Goal: Transaction & Acquisition: Purchase product/service

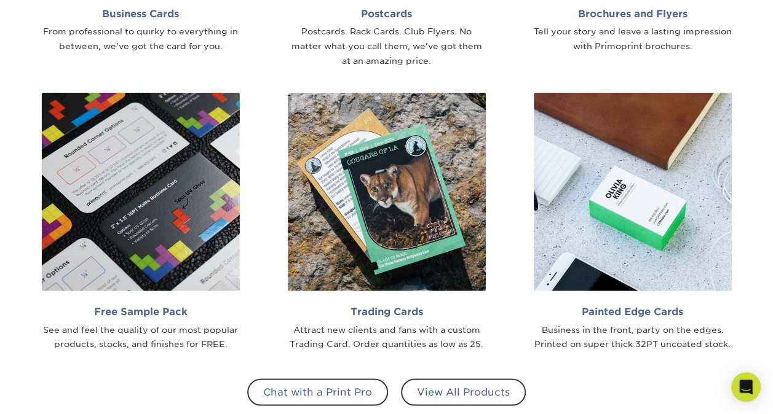
scroll to position [983, 0]
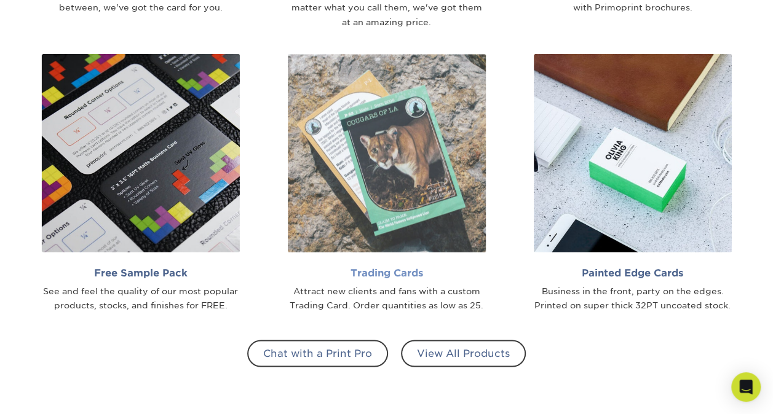
click at [393, 175] on img at bounding box center [387, 153] width 198 height 198
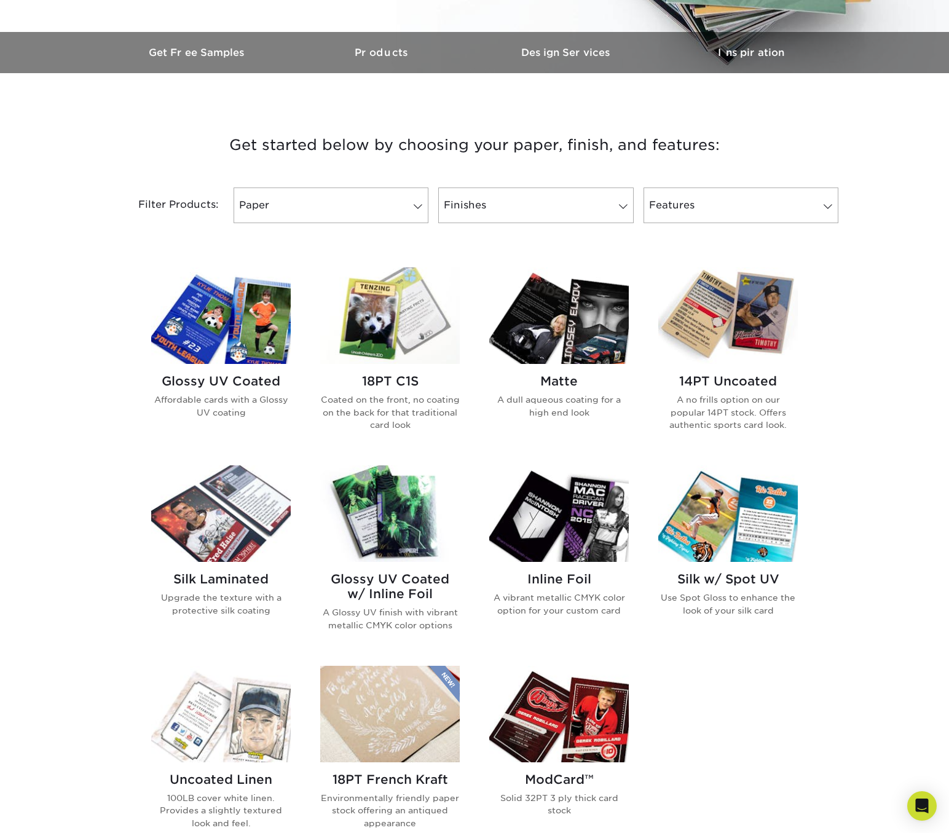
scroll to position [369, 0]
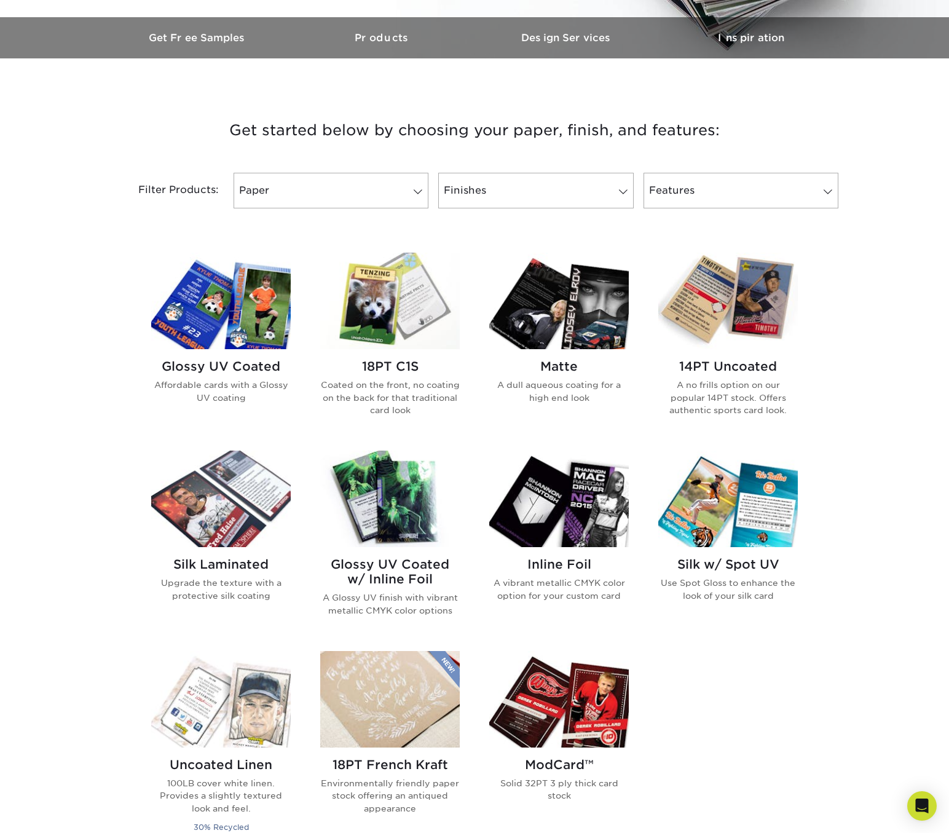
click at [388, 414] on img at bounding box center [390, 498] width 140 height 96
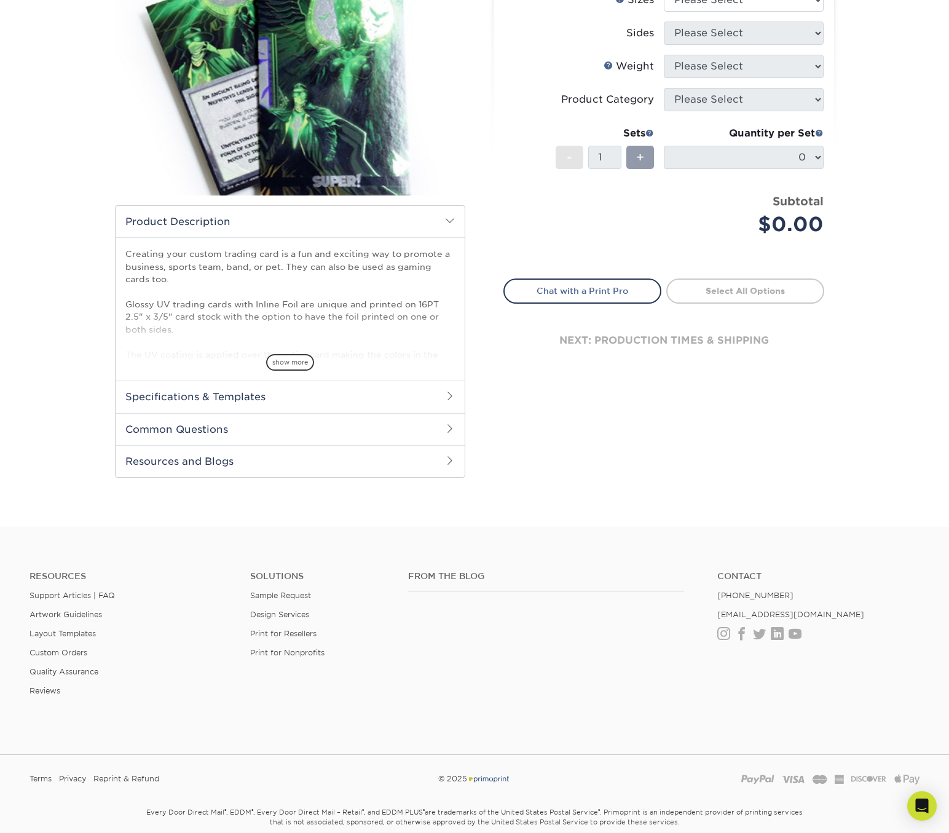
scroll to position [184, 0]
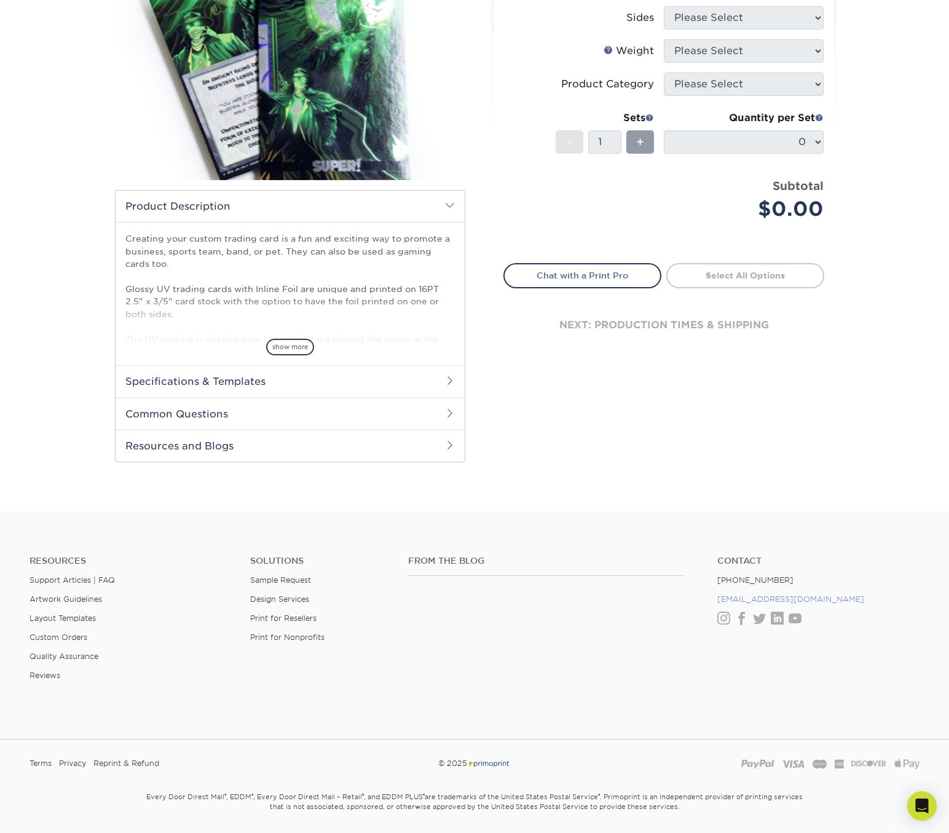
click at [745, 598] on link "[EMAIL_ADDRESS][DOMAIN_NAME]" at bounding box center [790, 598] width 147 height 9
click at [494, 121] on div "Select your options: Sizes Help Sizes Please Select 2.5" x 3.5" Sides Please Se…" at bounding box center [664, 149] width 340 height 446
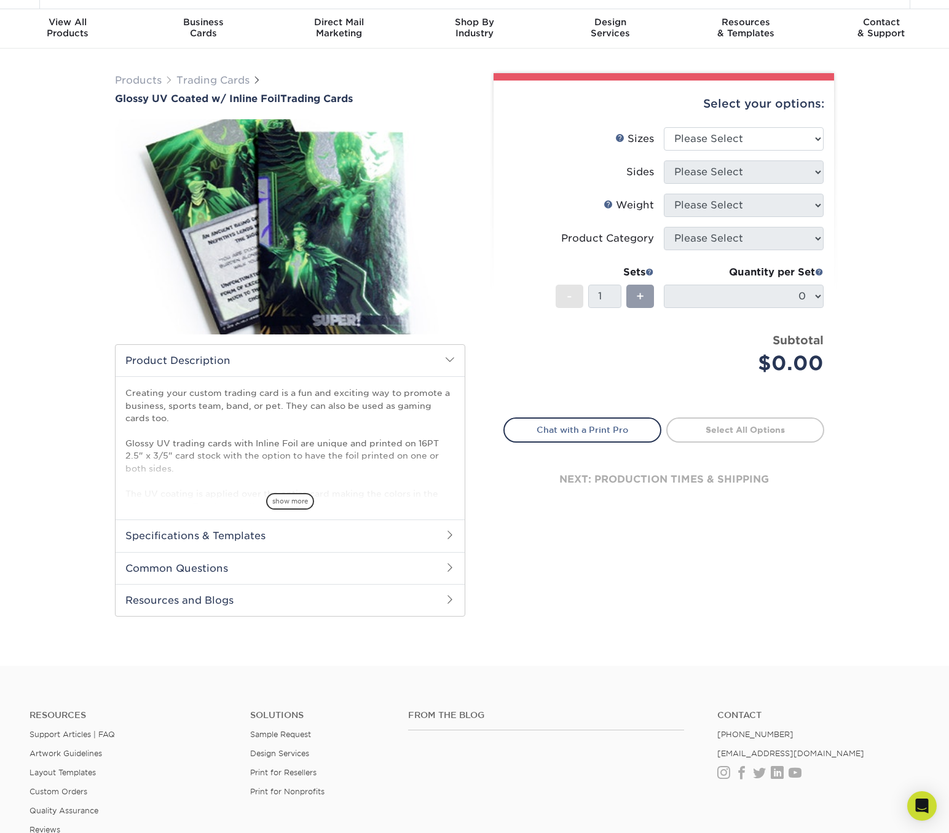
scroll to position [0, 0]
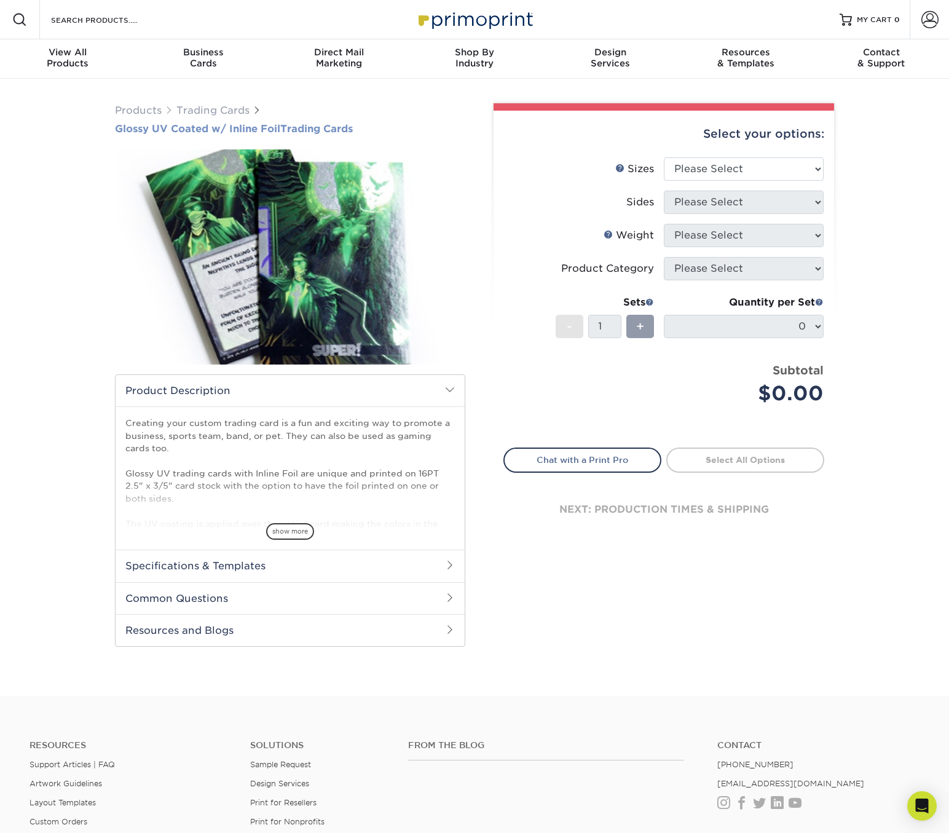
drag, startPoint x: 102, startPoint y: 129, endPoint x: 360, endPoint y: 128, distance: 258.1
click at [360, 128] on div "Products Trading Cards Glossy UV Coated w/ Inline Foil Trading Cards /" at bounding box center [474, 387] width 949 height 617
copy h1 "Glossy UV Coated w/ Inline Foil Trading Cards"
click at [749, 170] on select "Please Select 2.5" x 3.5"" at bounding box center [744, 168] width 160 height 23
drag, startPoint x: 592, startPoint y: 202, endPoint x: 635, endPoint y: 200, distance: 43.1
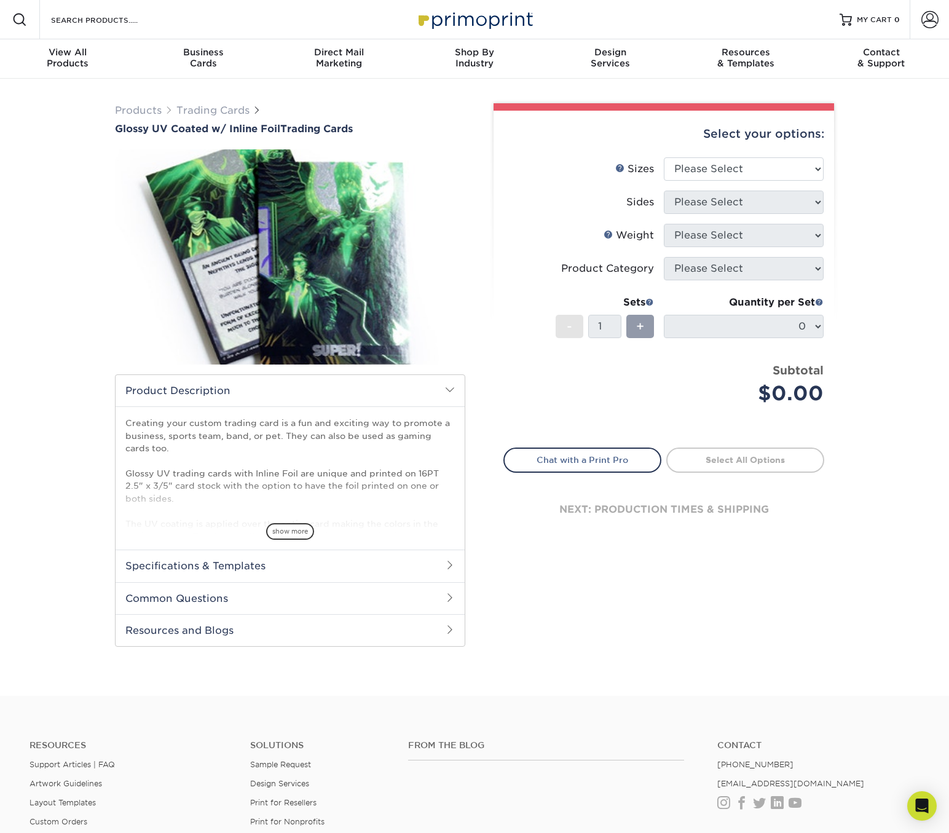
click at [596, 202] on label "Sides" at bounding box center [584, 202] width 160 height 23
click at [725, 170] on select "Please Select 2.5" x 3.5"" at bounding box center [744, 168] width 160 height 23
select select "2.50x3.50"
click at [664, 157] on select "Please Select 2.5" x 3.5"" at bounding box center [744, 168] width 160 height 23
click at [726, 196] on select "Please Select Print Both Sides - Foil Back Only Print Both Sides - Foil Both Si…" at bounding box center [744, 202] width 160 height 23
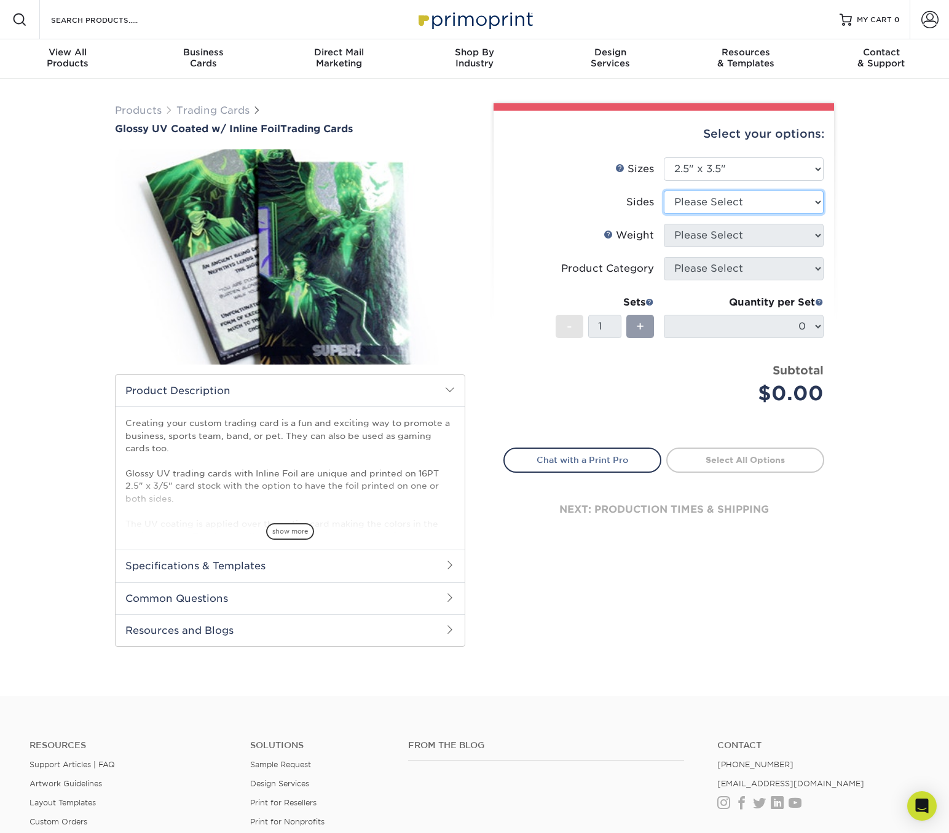
click at [779, 206] on select "Please Select Print Both Sides - Foil Back Only Print Both Sides - Foil Both Si…" at bounding box center [744, 202] width 160 height 23
select select "e9e9dfb3-fba1-4d60-972c-fd9ca5904d33"
click at [664, 191] on select "Please Select Print Both Sides - Foil Back Only Print Both Sides - Foil Both Si…" at bounding box center [744, 202] width 160 height 23
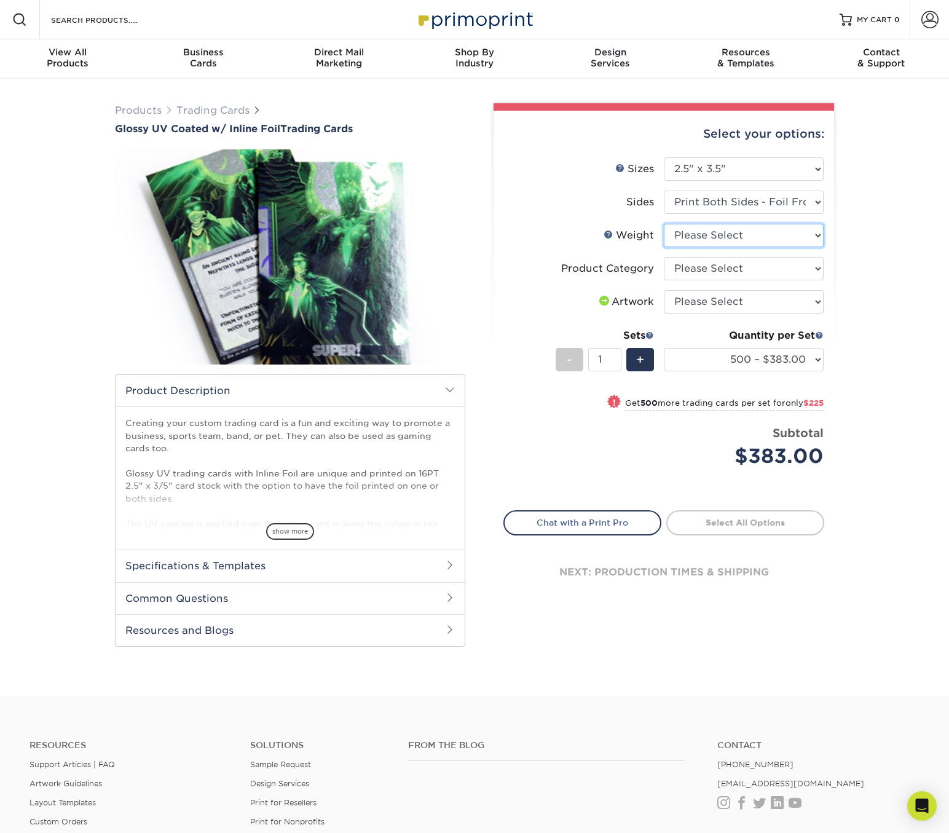
click at [792, 235] on select "Please Select 16PT" at bounding box center [744, 235] width 160 height 23
click at [895, 277] on div "Products Trading Cards Glossy UV Coated w/ Inline Foil Trading Cards /" at bounding box center [474, 387] width 949 height 617
click at [719, 267] on select "Please Select Trading Cards" at bounding box center [744, 268] width 160 height 23
click at [873, 297] on div "Products Trading Cards Glossy UV Coated w/ Inline Foil Trading Cards /" at bounding box center [474, 387] width 949 height 617
click at [701, 304] on select "Please Select I will upload files I need a design - $100" at bounding box center [744, 301] width 160 height 23
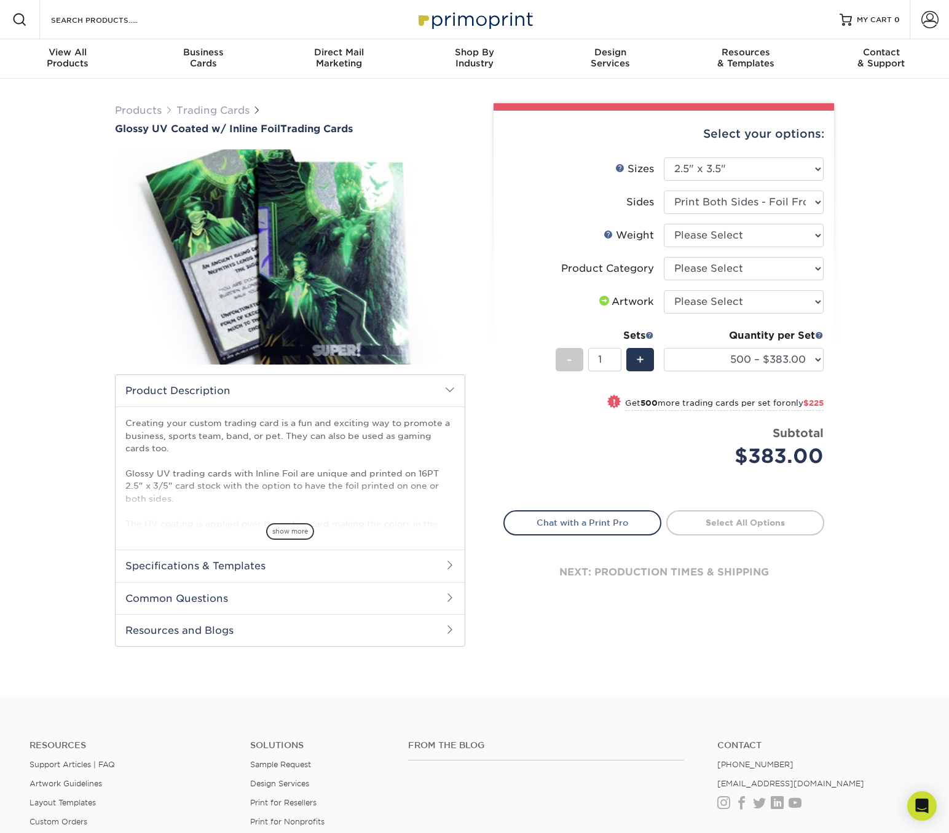
click at [903, 304] on div "Products Trading Cards Glossy UV Coated w/ Inline Foil Trading Cards /" at bounding box center [474, 387] width 949 height 617
